Goal: Task Accomplishment & Management: Manage account settings

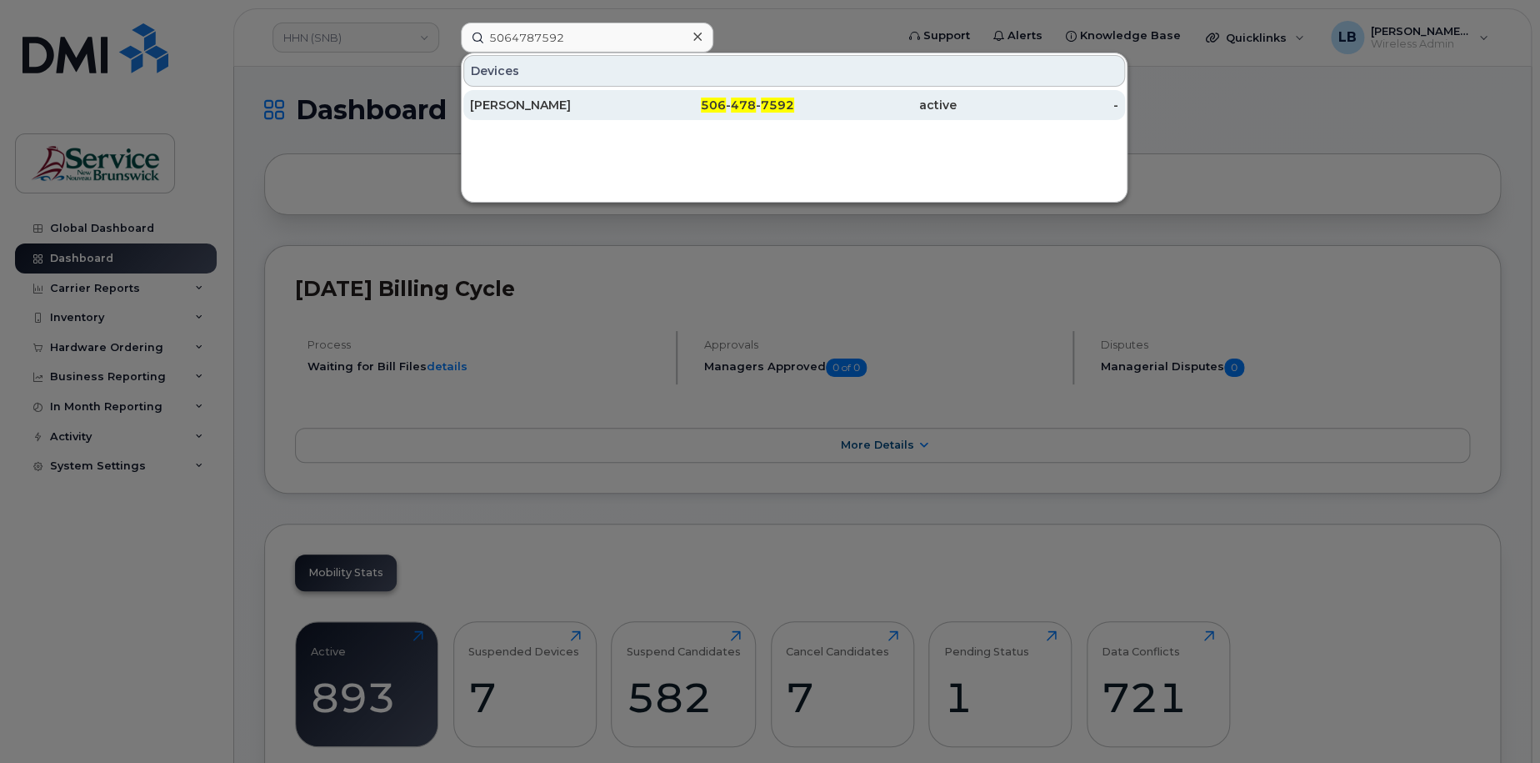
type input "5064787592"
click at [524, 109] on div "[PERSON_NAME]" at bounding box center [551, 105] width 163 height 17
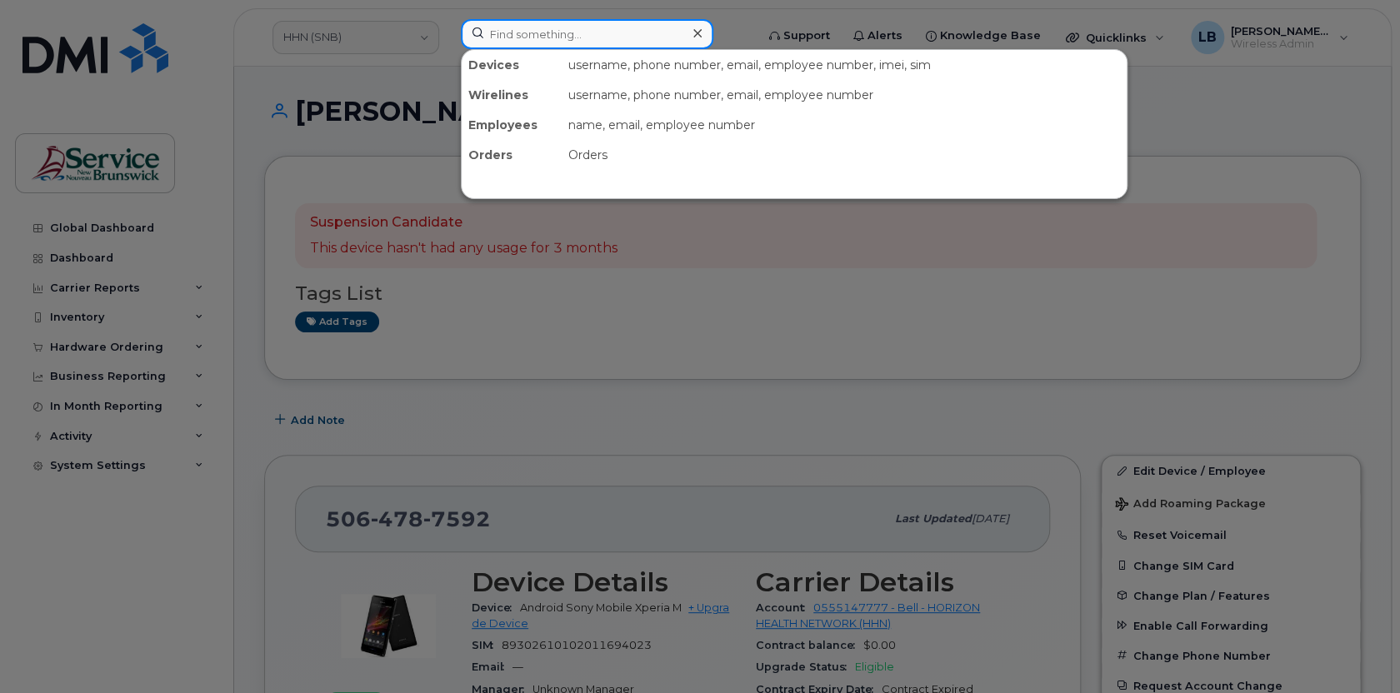
click at [528, 33] on input at bounding box center [587, 34] width 253 height 30
paste input "5064787593"
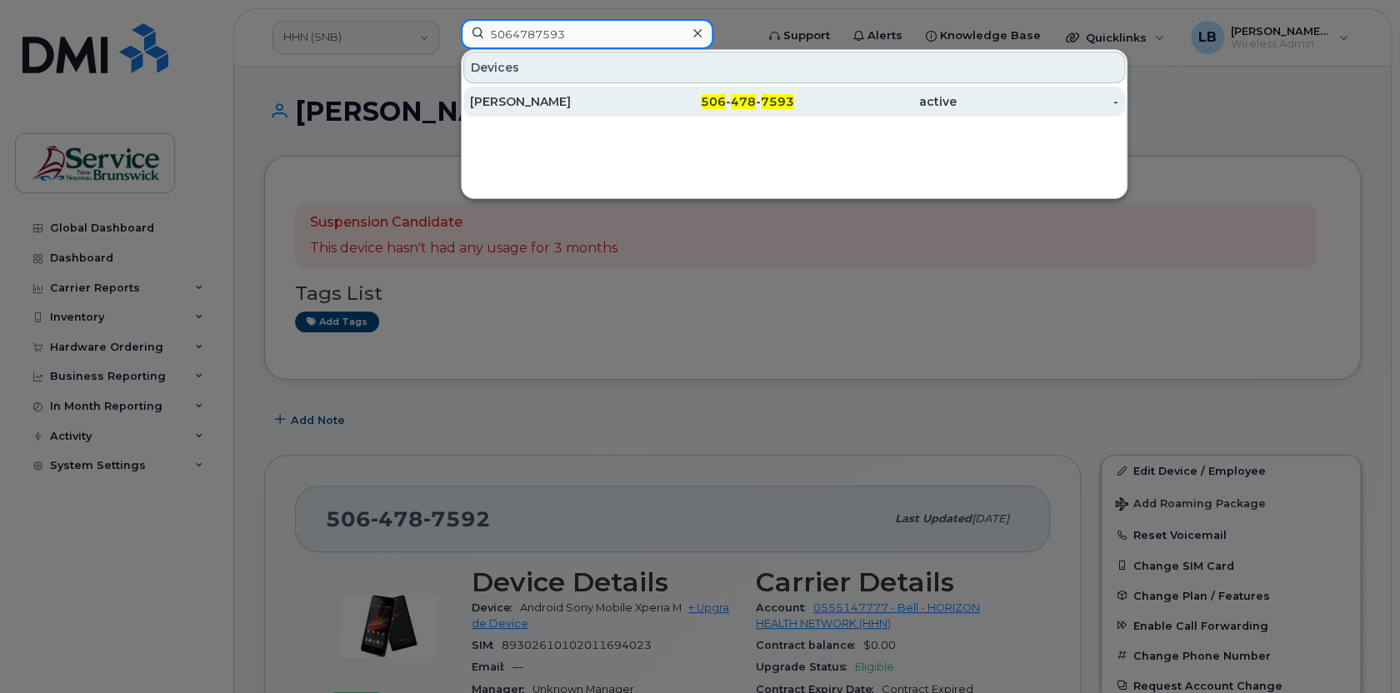
type input "5064787593"
click at [553, 98] on div "[PERSON_NAME]" at bounding box center [551, 101] width 163 height 17
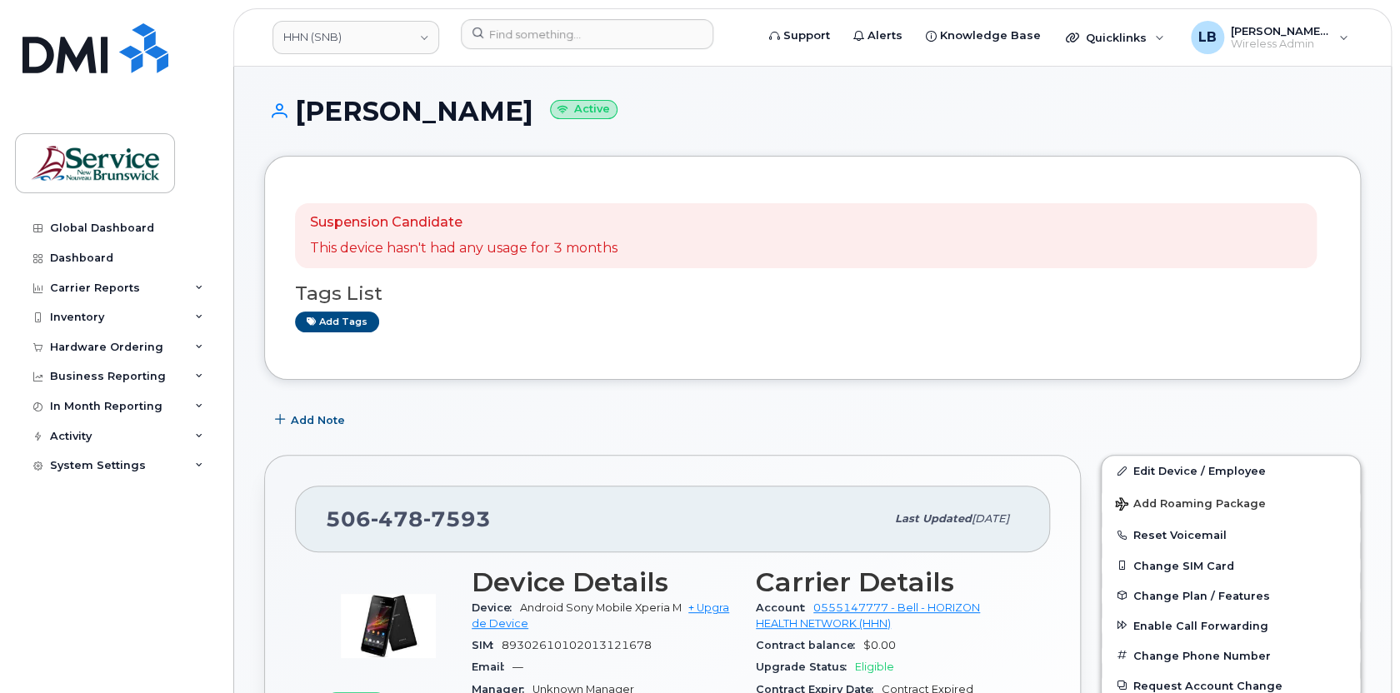
click at [926, 652] on div "Contract balance $0.00" at bounding box center [888, 646] width 264 height 22
click at [594, 33] on input at bounding box center [587, 34] width 253 height 30
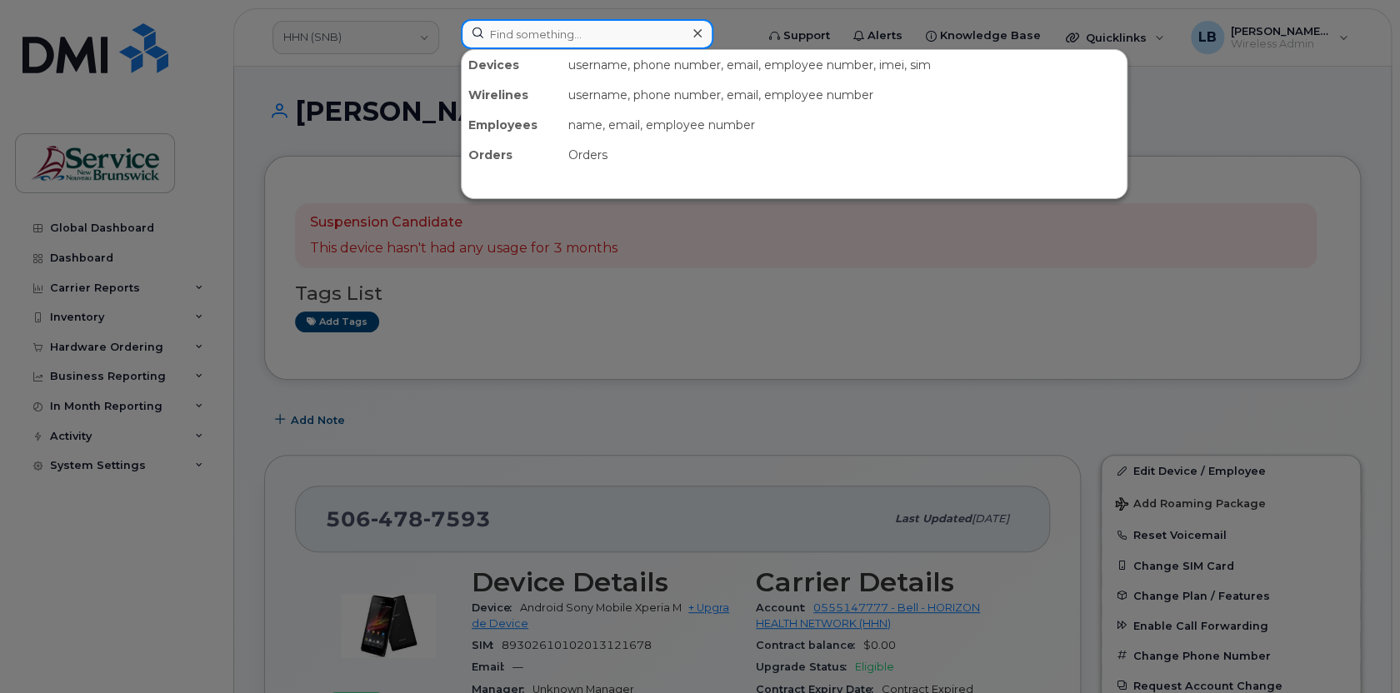
paste input "5064702511"
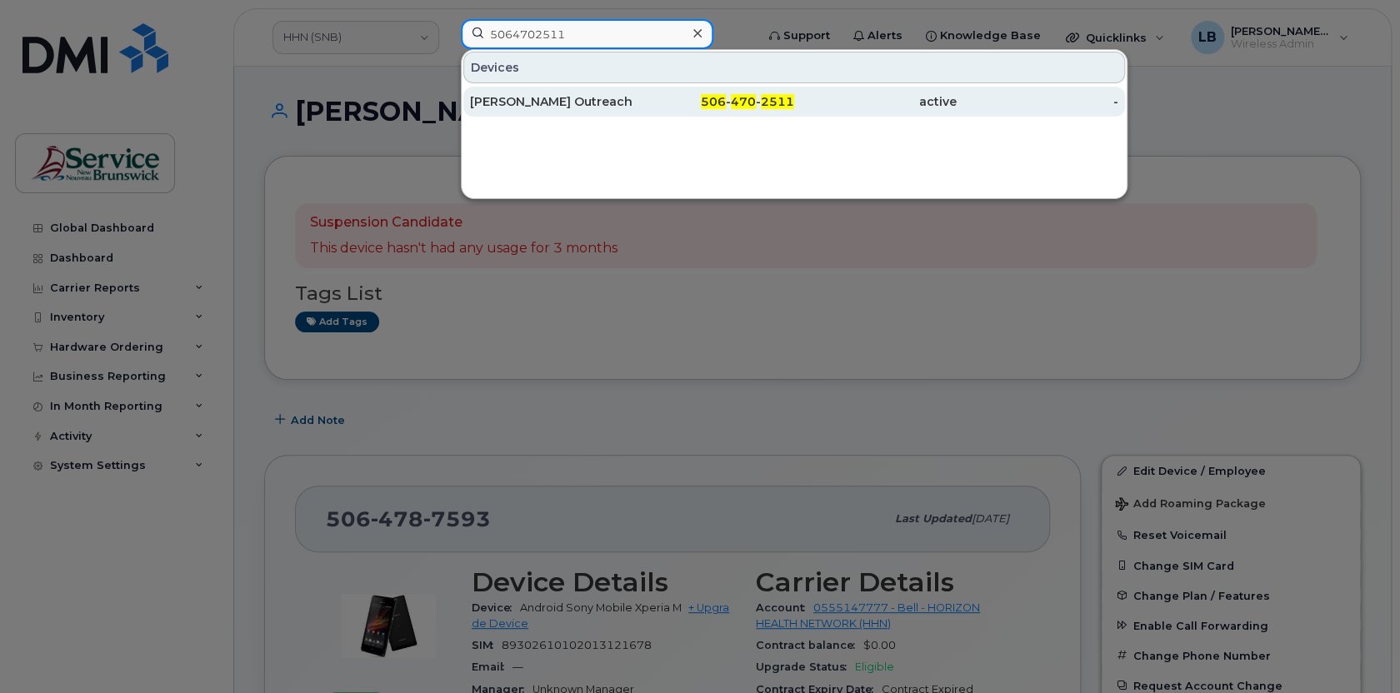
type input "5064702511"
click at [598, 103] on div "[PERSON_NAME] Outreach, River Valley Health" at bounding box center [551, 101] width 163 height 17
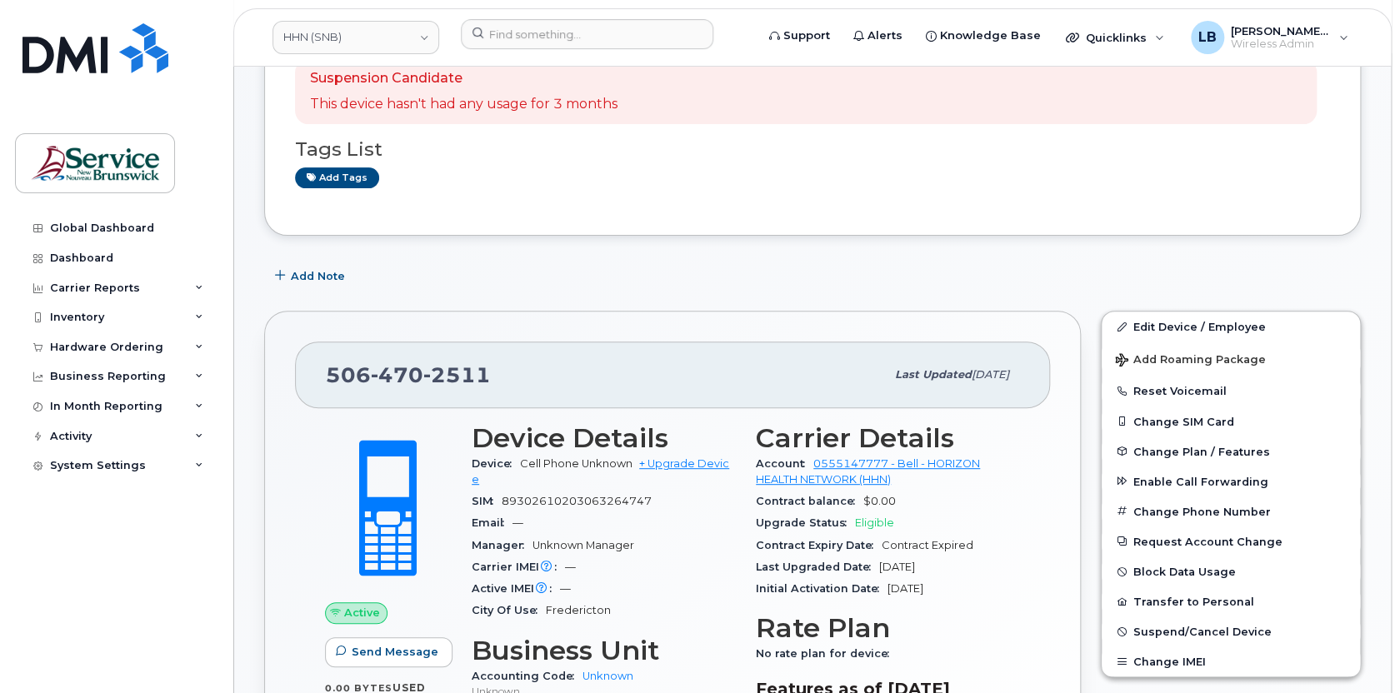
scroll to position [378, 0]
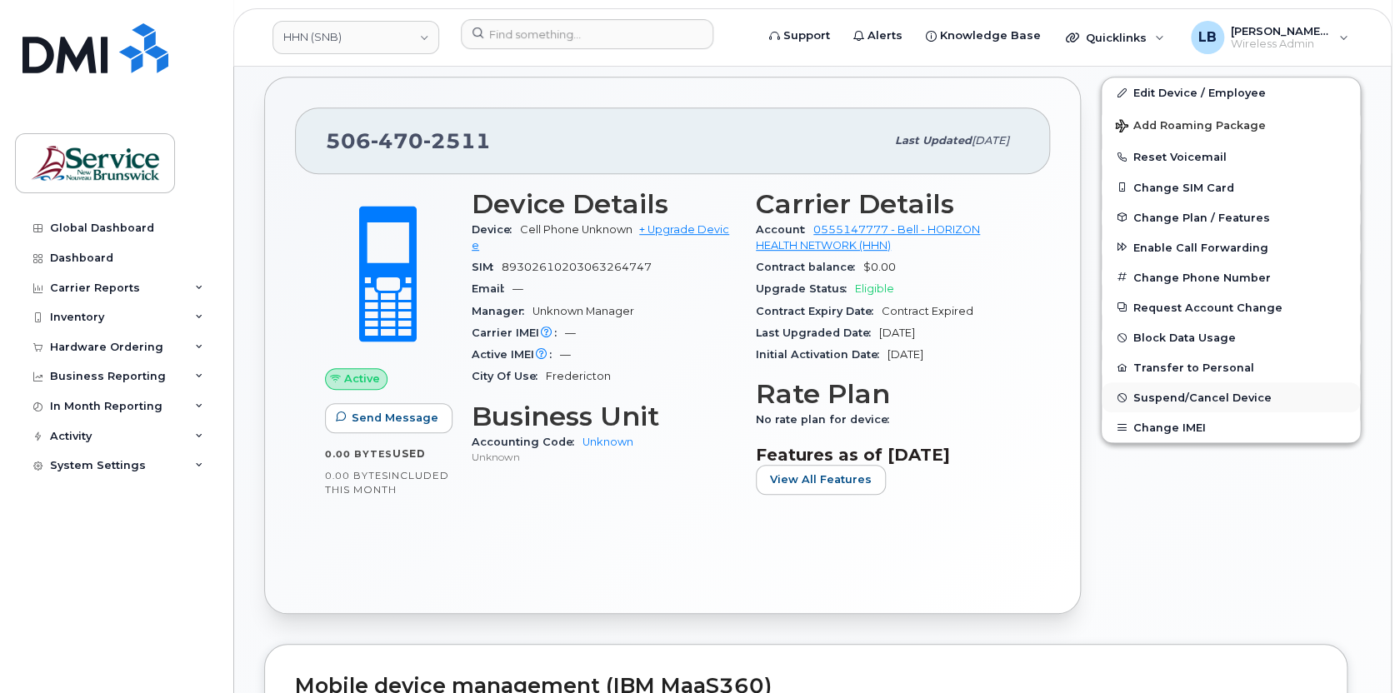
click at [1181, 398] on span "Suspend/Cancel Device" at bounding box center [1202, 398] width 138 height 13
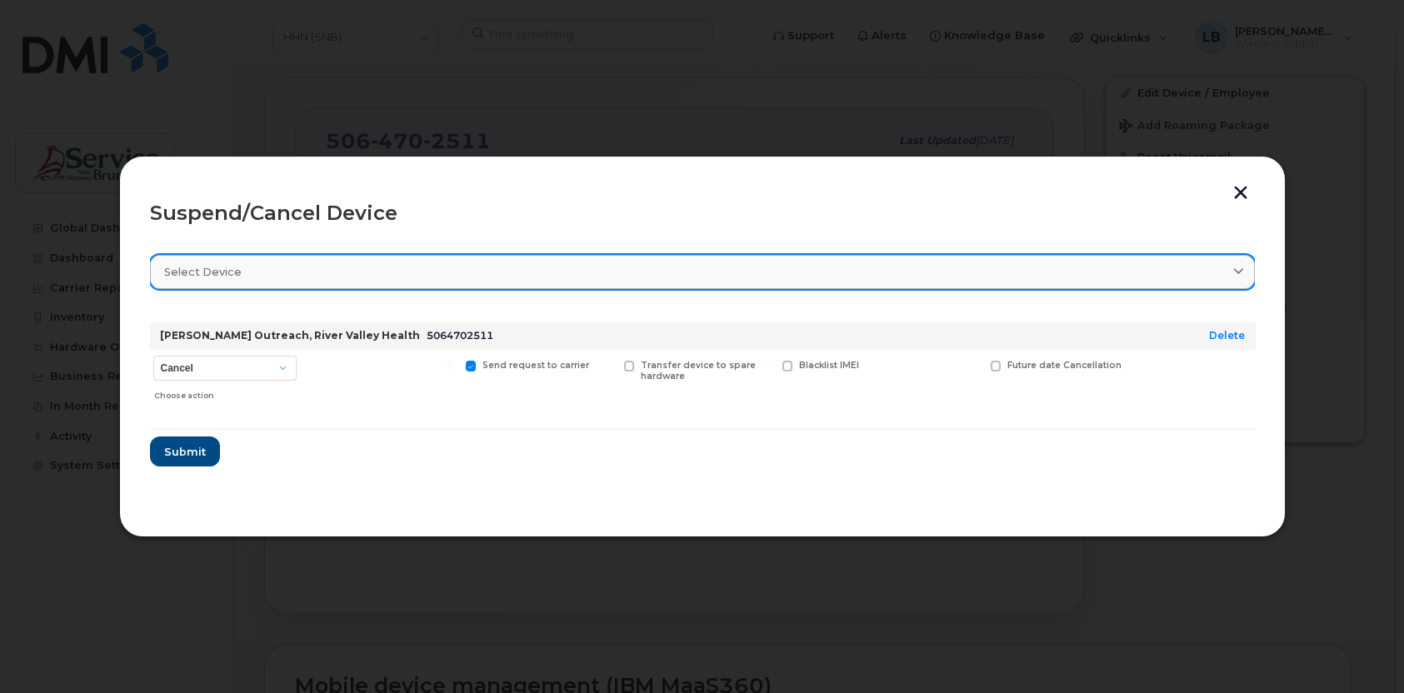
click at [375, 268] on div "Select device" at bounding box center [702, 272] width 1077 height 16
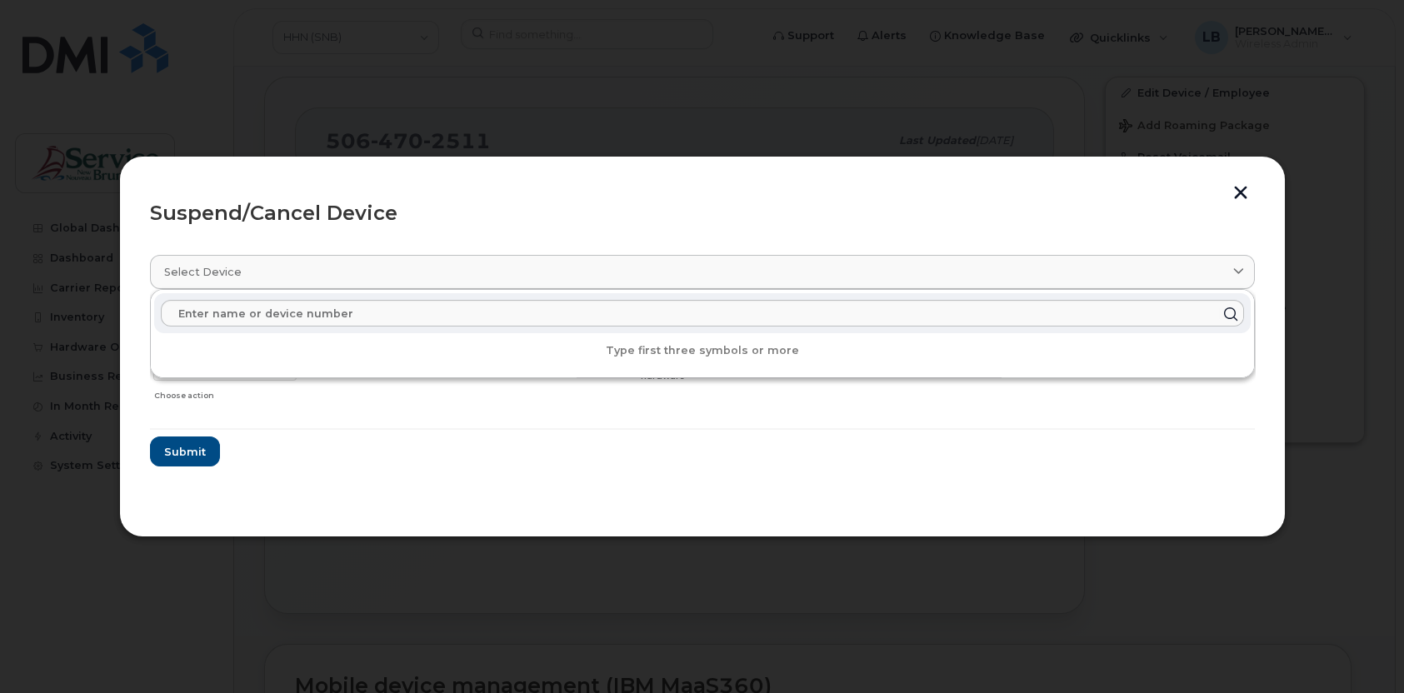
click at [361, 426] on form "Sereen Wallace Outreach, River Valley Health 5064702511 Delete Cancel Suspend -…" at bounding box center [702, 388] width 1105 height 158
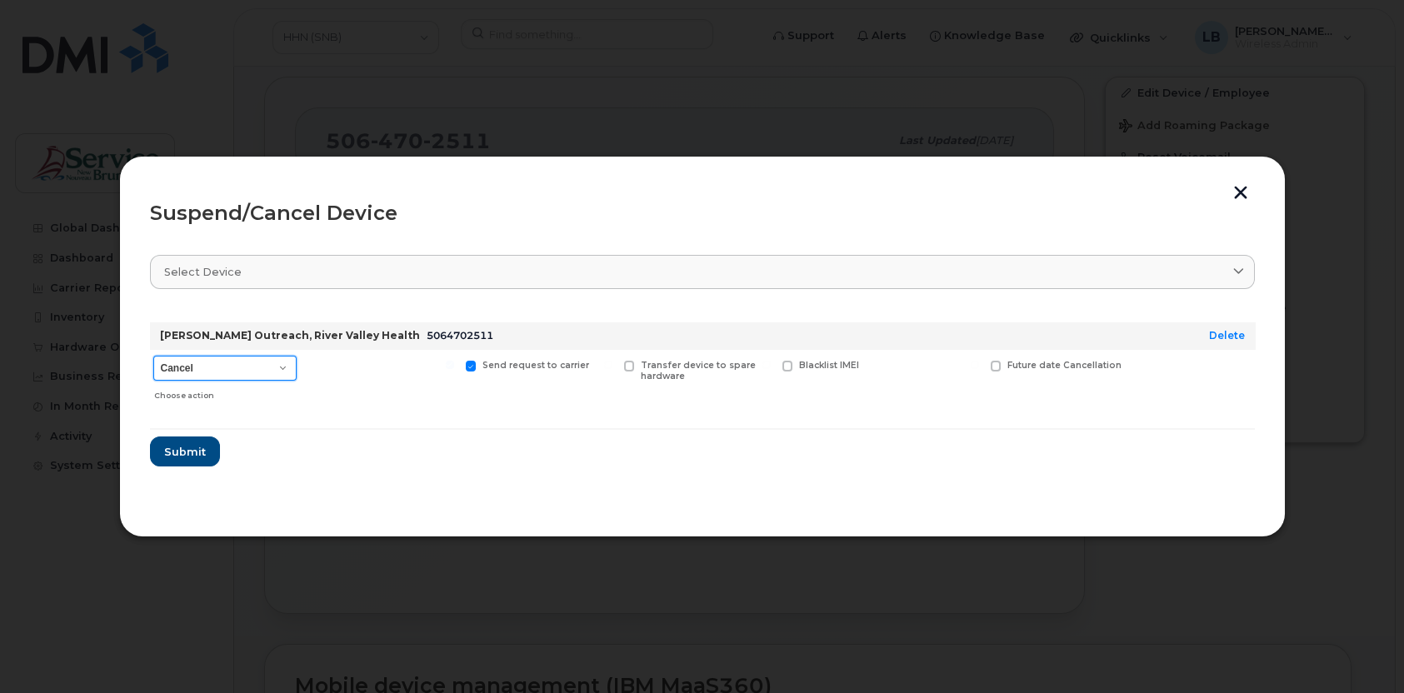
click at [283, 368] on select "Cancel Suspend - Extend Suspension Suspend - Reduced Rate Suspend - Full Rate S…" at bounding box center [224, 368] width 143 height 25
click at [1252, 195] on button "button" at bounding box center [1240, 195] width 25 height 18
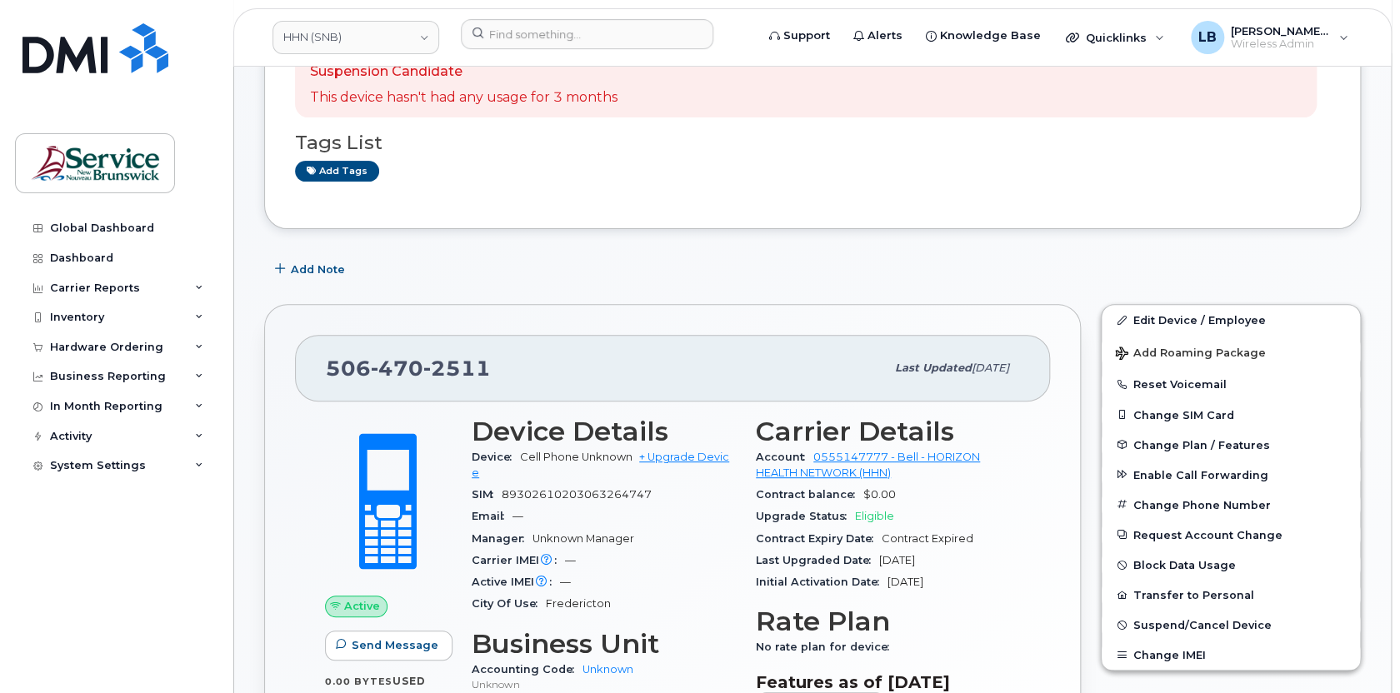
scroll to position [0, 0]
